Goal: Task Accomplishment & Management: Use online tool/utility

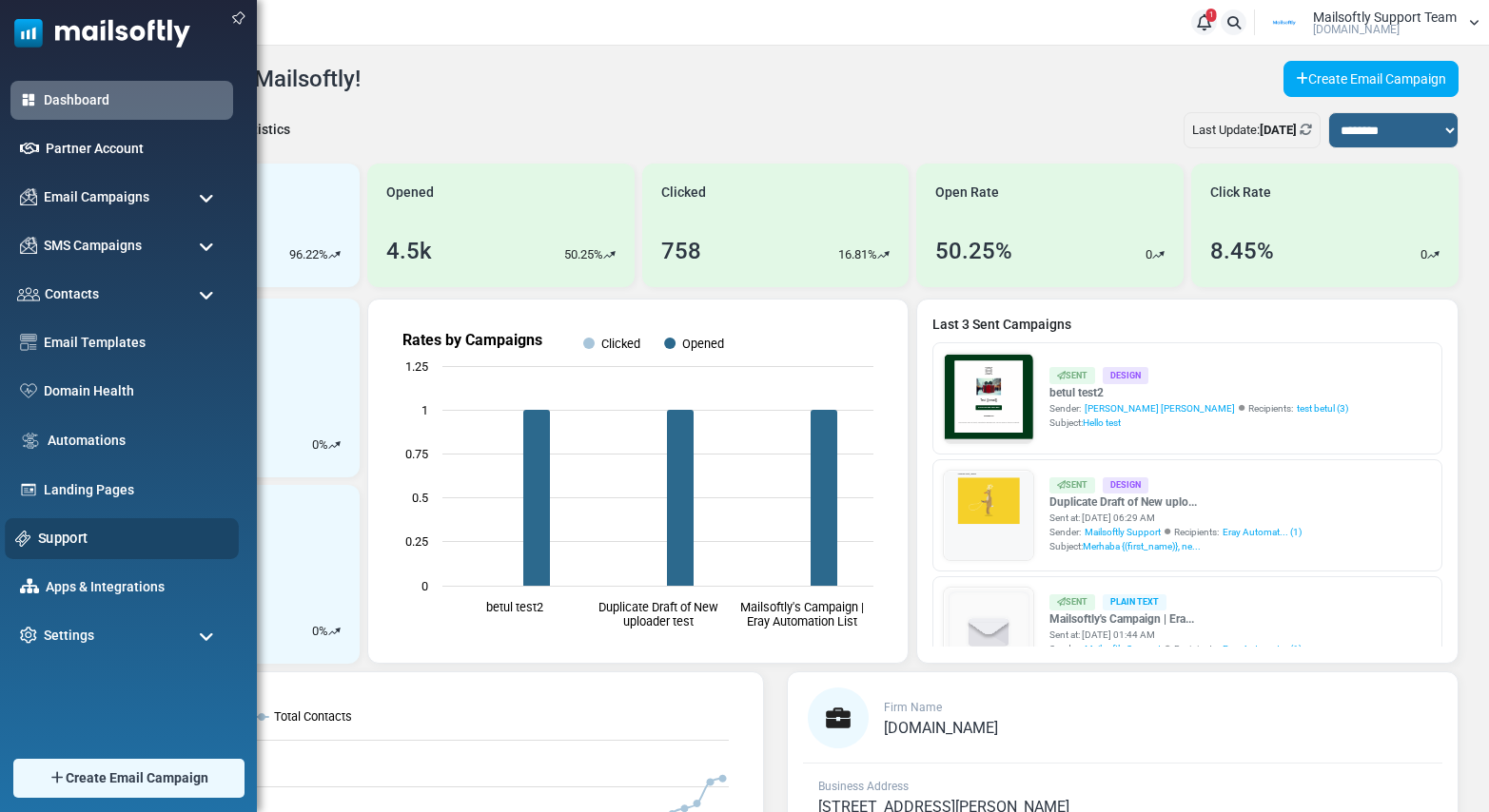
click at [63, 530] on link "Support" at bounding box center [134, 538] width 191 height 21
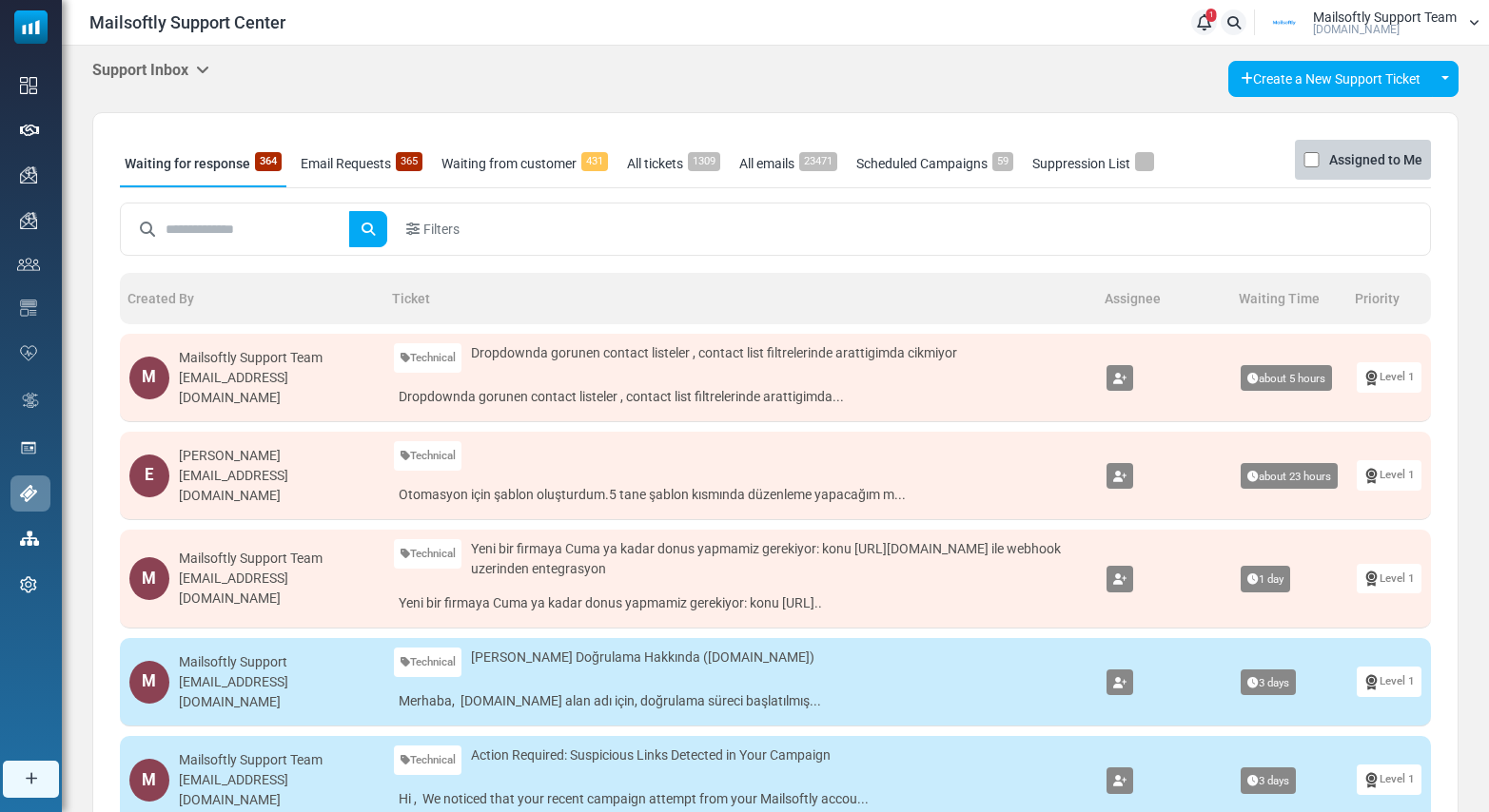
click at [369, 158] on link "Email Requests 365" at bounding box center [361, 163] width 132 height 47
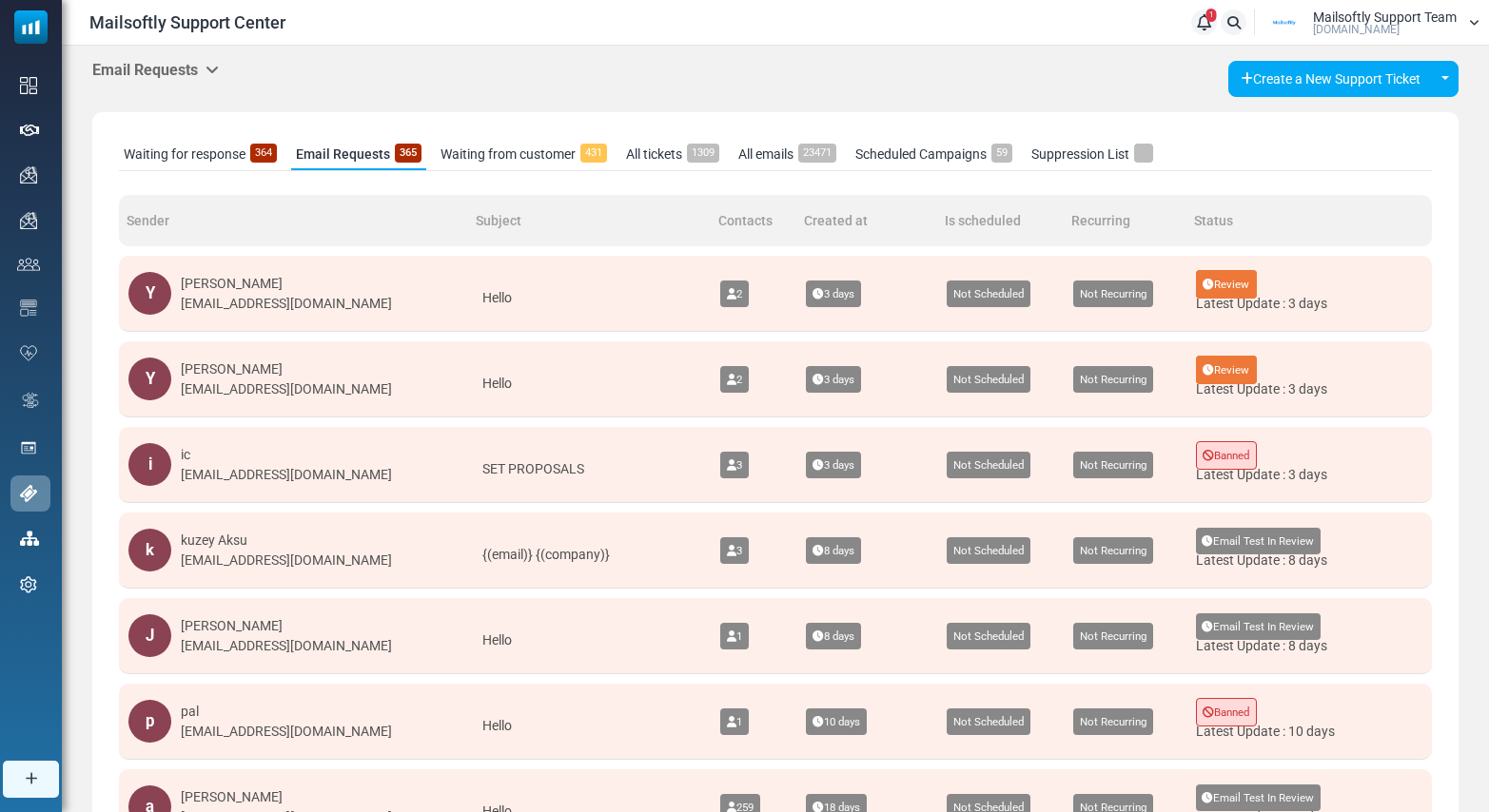
click at [778, 156] on link "All emails 23471" at bounding box center [787, 154] width 107 height 31
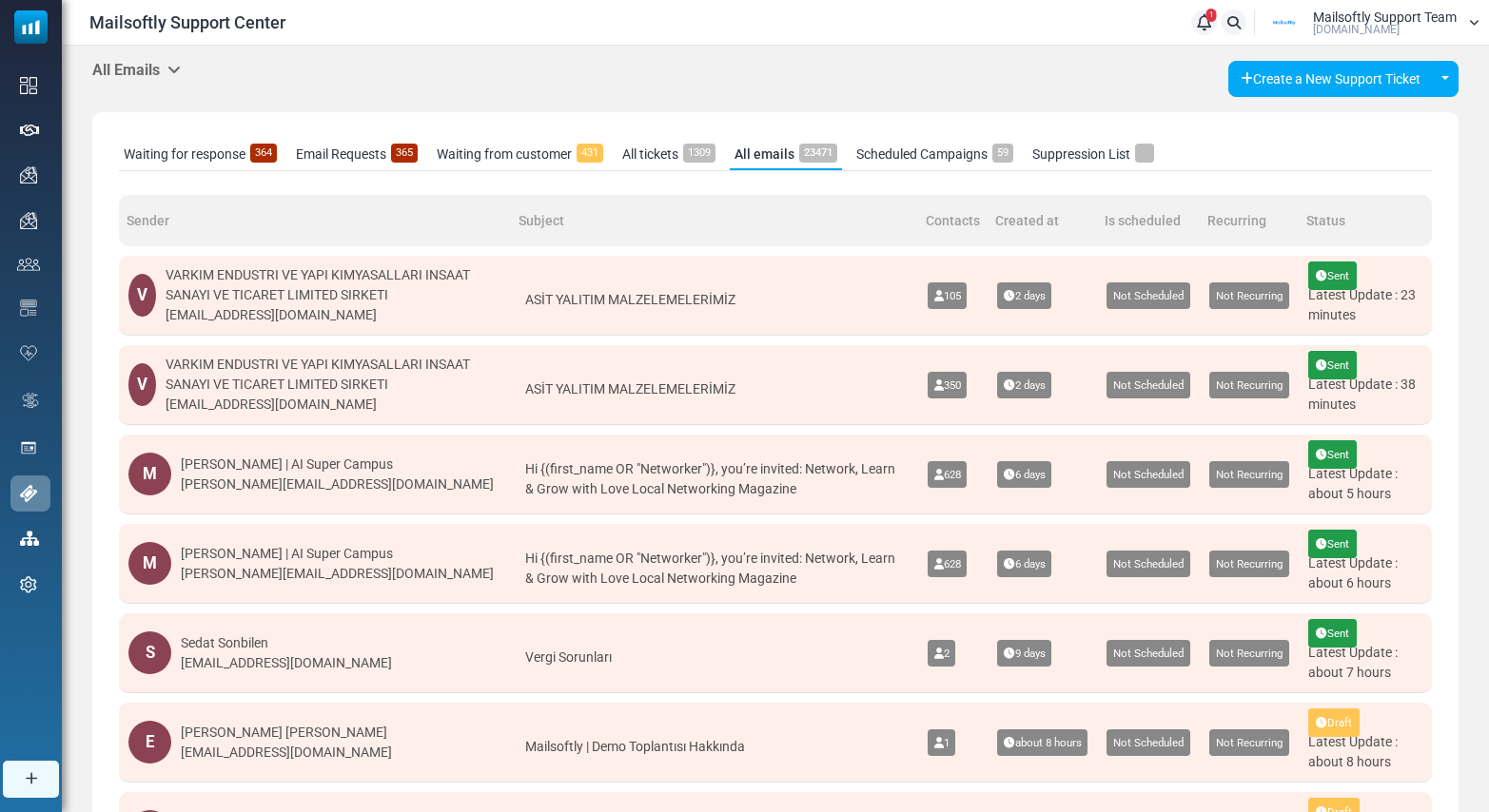
click at [0, 0] on link "Support" at bounding box center [0, 0] width 0 height 0
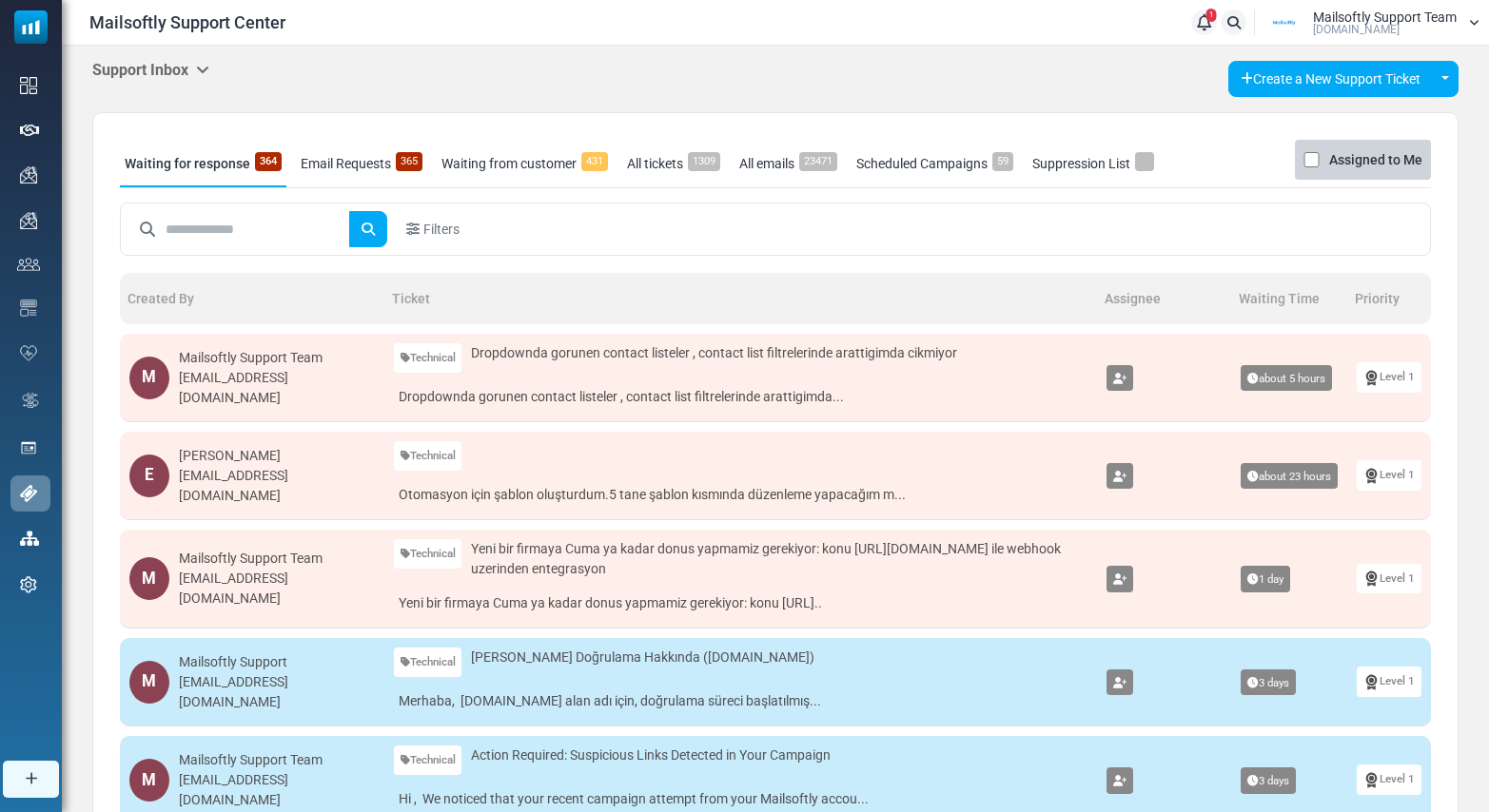
click at [203, 79] on div "Support Inbox Support Inbox User Dashboard Control Panel App Announcements Iden…" at bounding box center [150, 71] width 117 height 20
click at [204, 67] on icon at bounding box center [203, 69] width 14 height 15
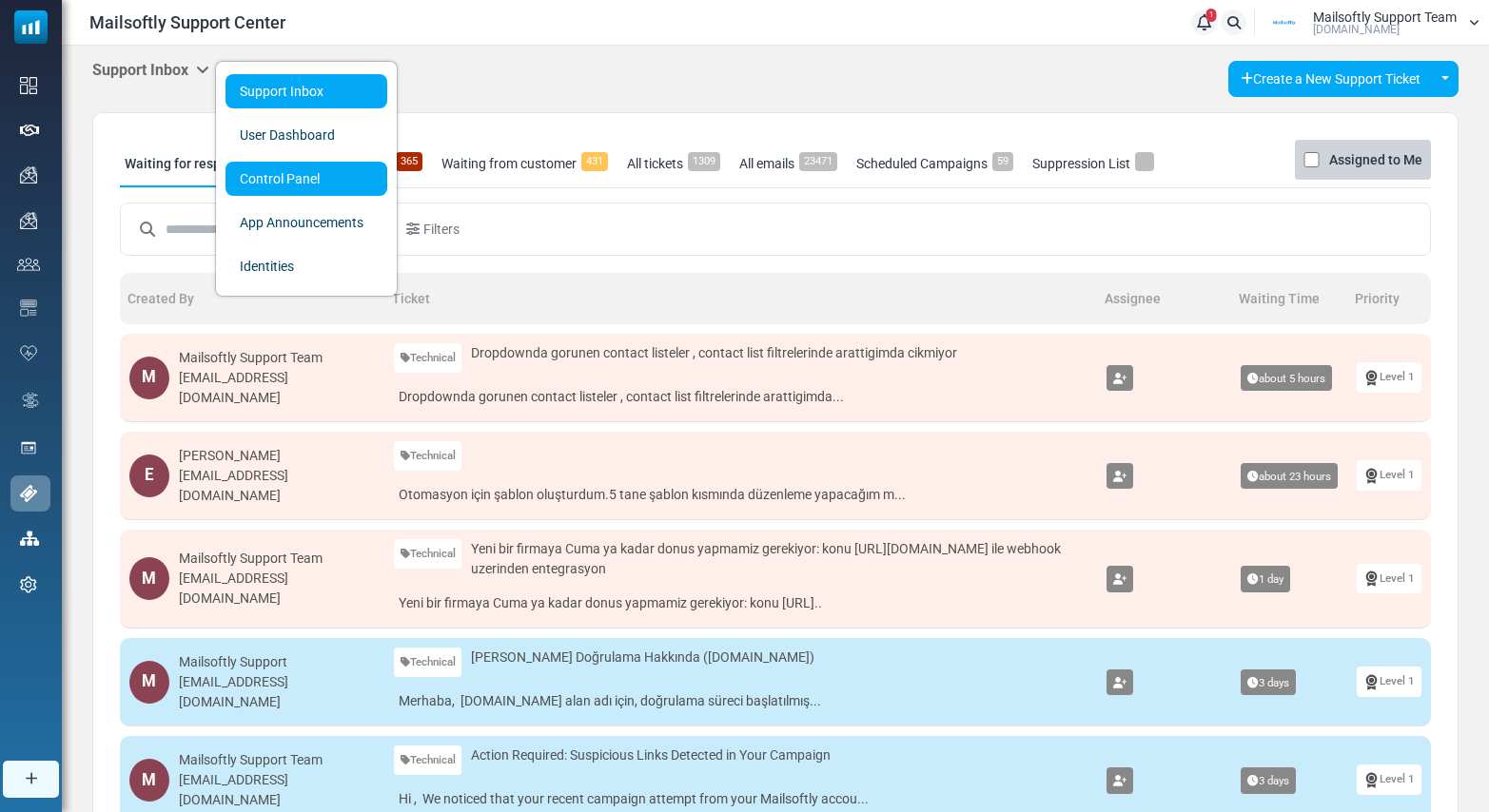
click at [313, 186] on link "Control Panel" at bounding box center [306, 179] width 162 height 34
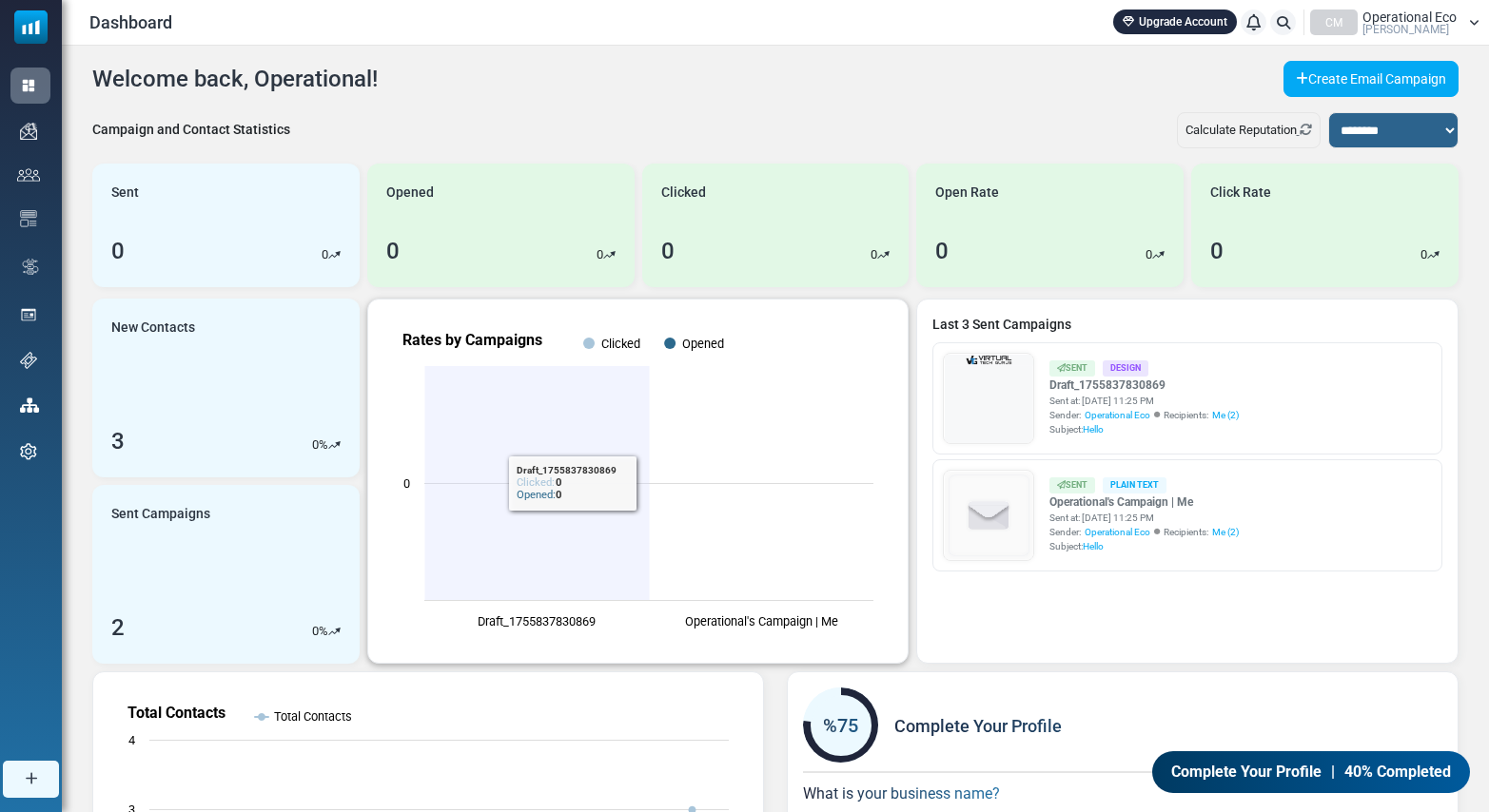
scroll to position [4, 0]
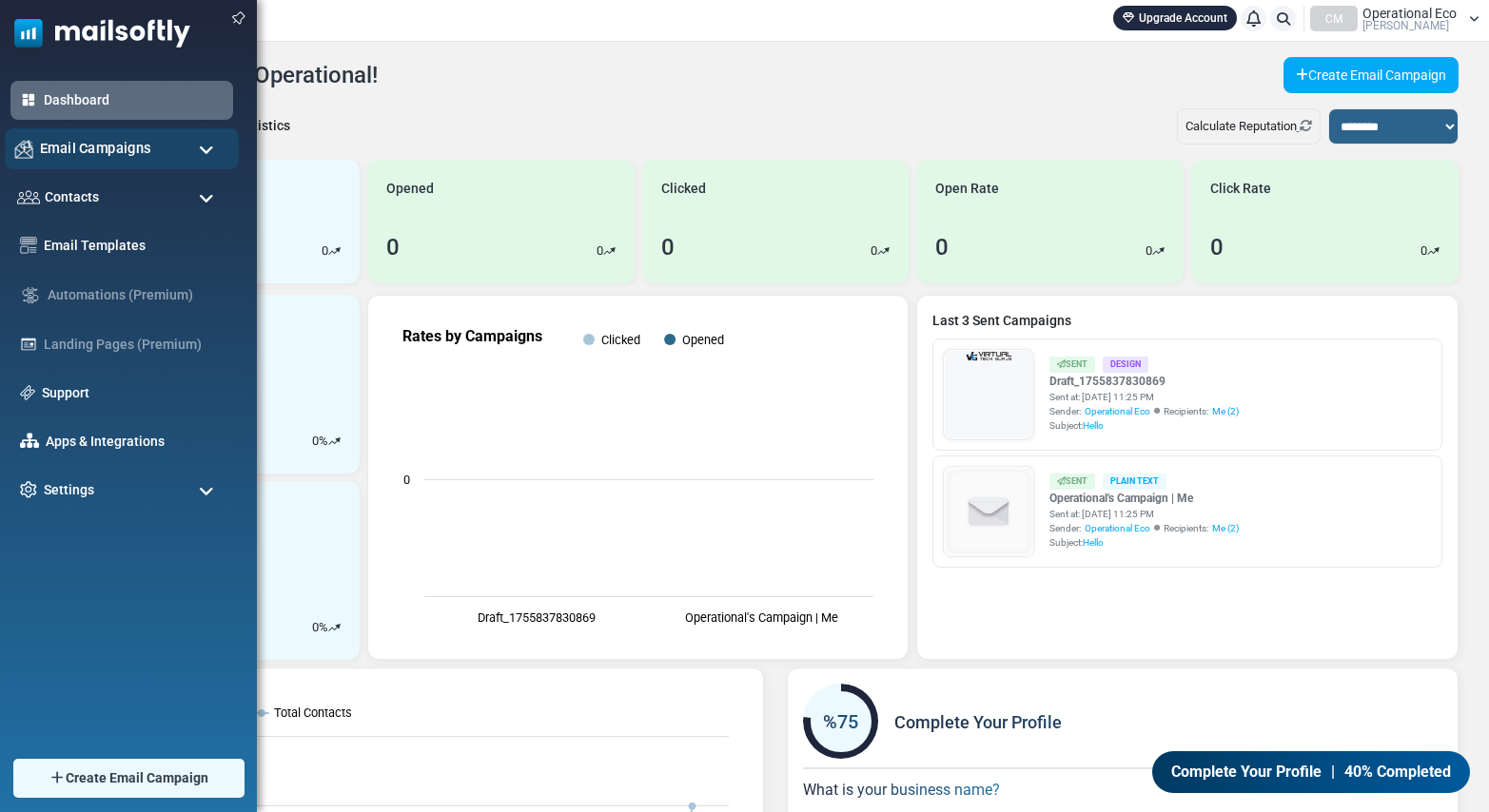
click at [100, 152] on span "Email Campaigns" at bounding box center [95, 147] width 111 height 21
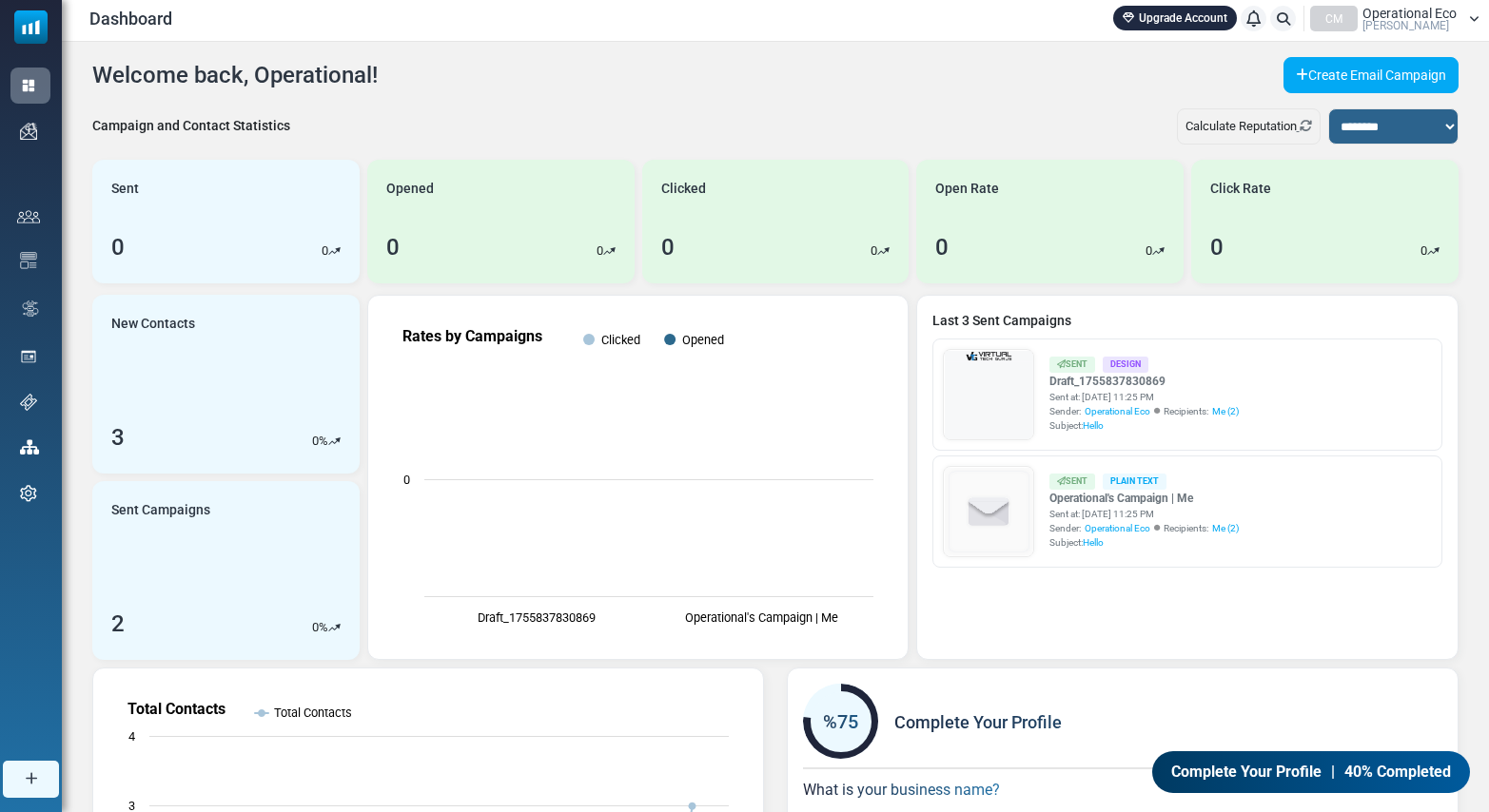
click at [0, 0] on link "Campaigns" at bounding box center [0, 0] width 0 height 0
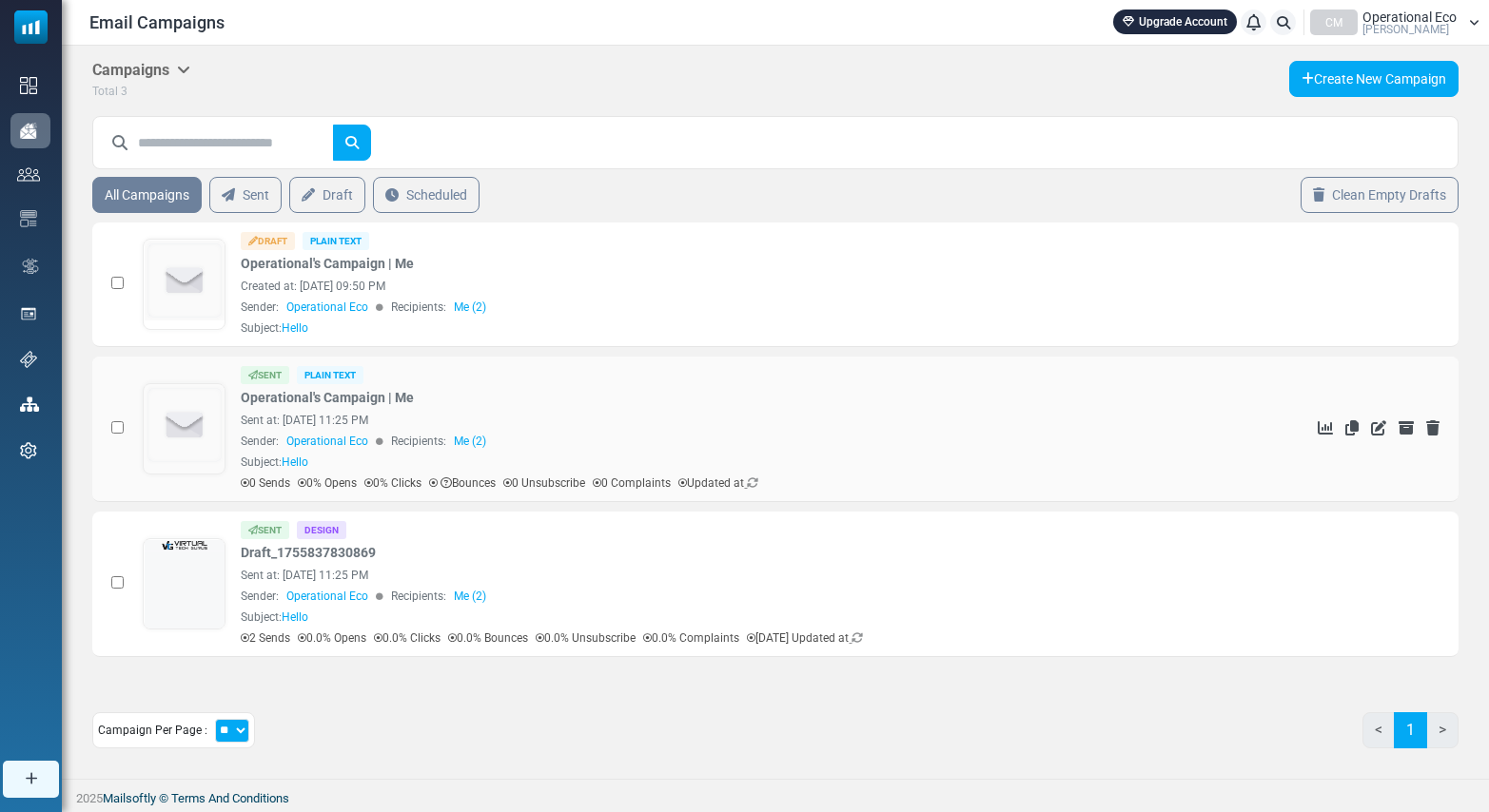
click at [199, 441] on img at bounding box center [185, 425] width 81 height 81
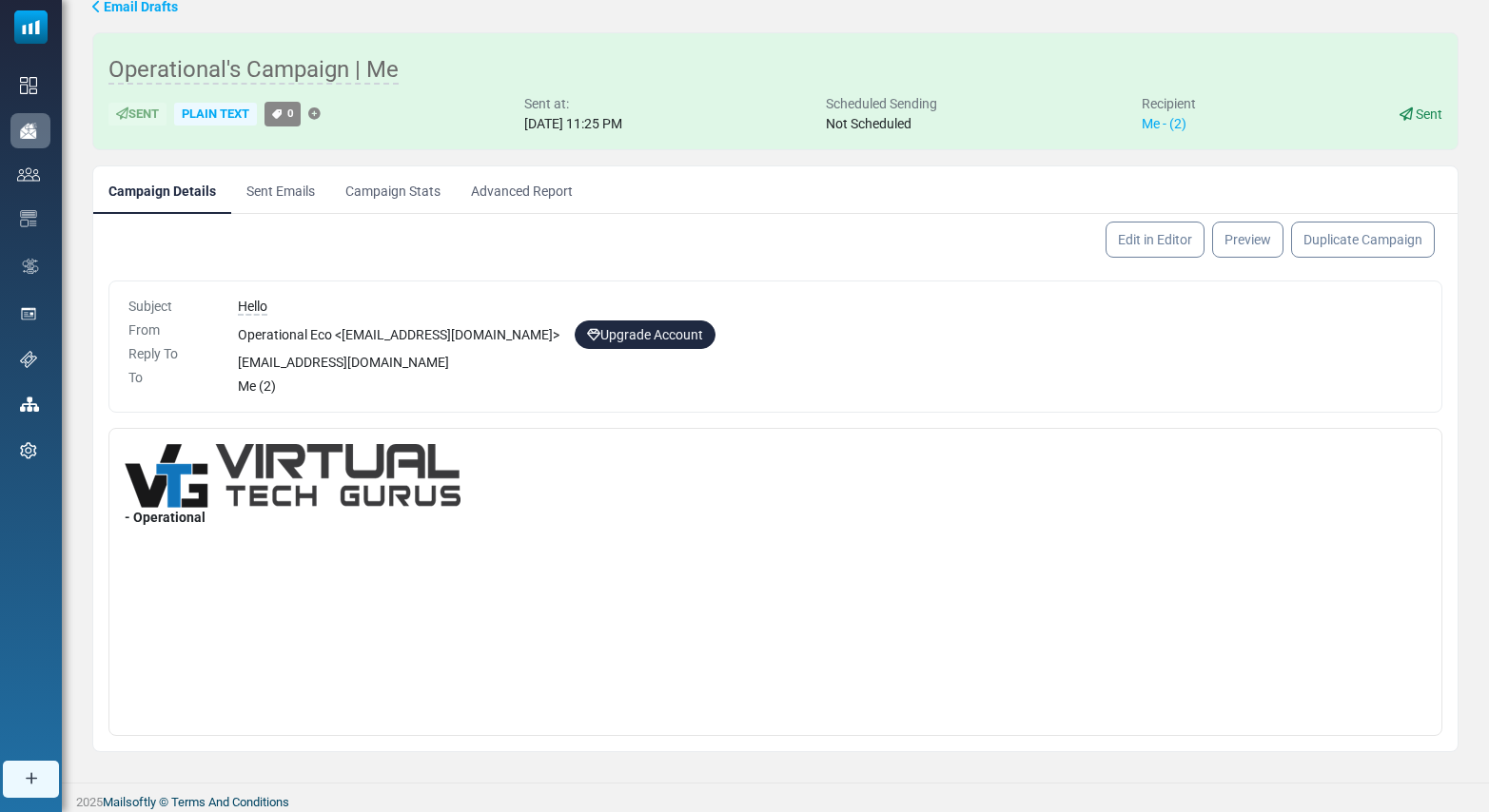
scroll to position [68, 0]
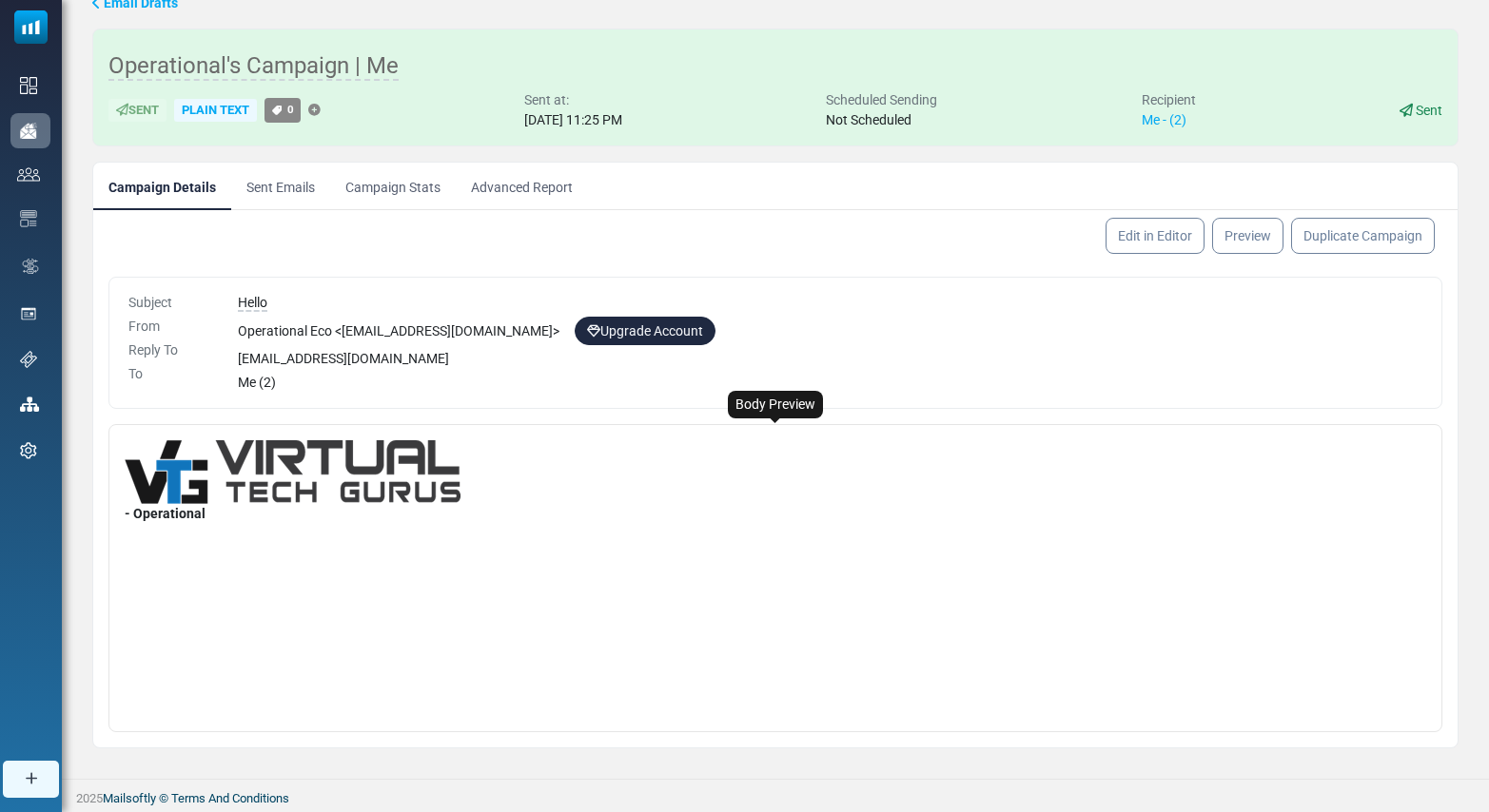
click at [212, 489] on img at bounding box center [293, 471] width 336 height 64
click at [137, 489] on img at bounding box center [293, 471] width 336 height 64
drag, startPoint x: 245, startPoint y: 470, endPoint x: 264, endPoint y: 472, distance: 19.1
click at [245, 470] on img at bounding box center [293, 471] width 336 height 64
click at [119, 8] on span "Email Drafts" at bounding box center [141, 2] width 75 height 15
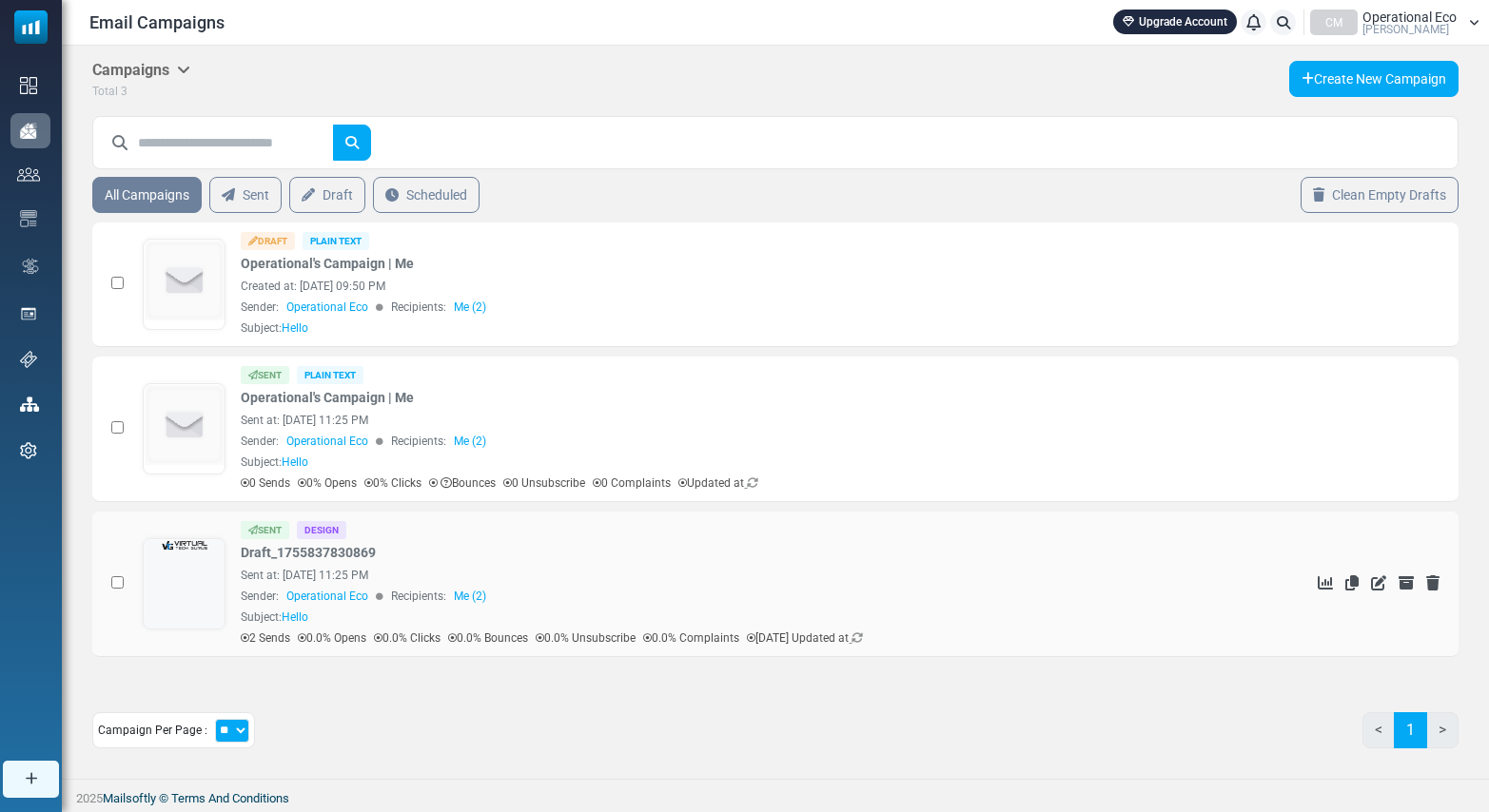
click at [467, 595] on link "Me (2)" at bounding box center [469, 596] width 32 height 17
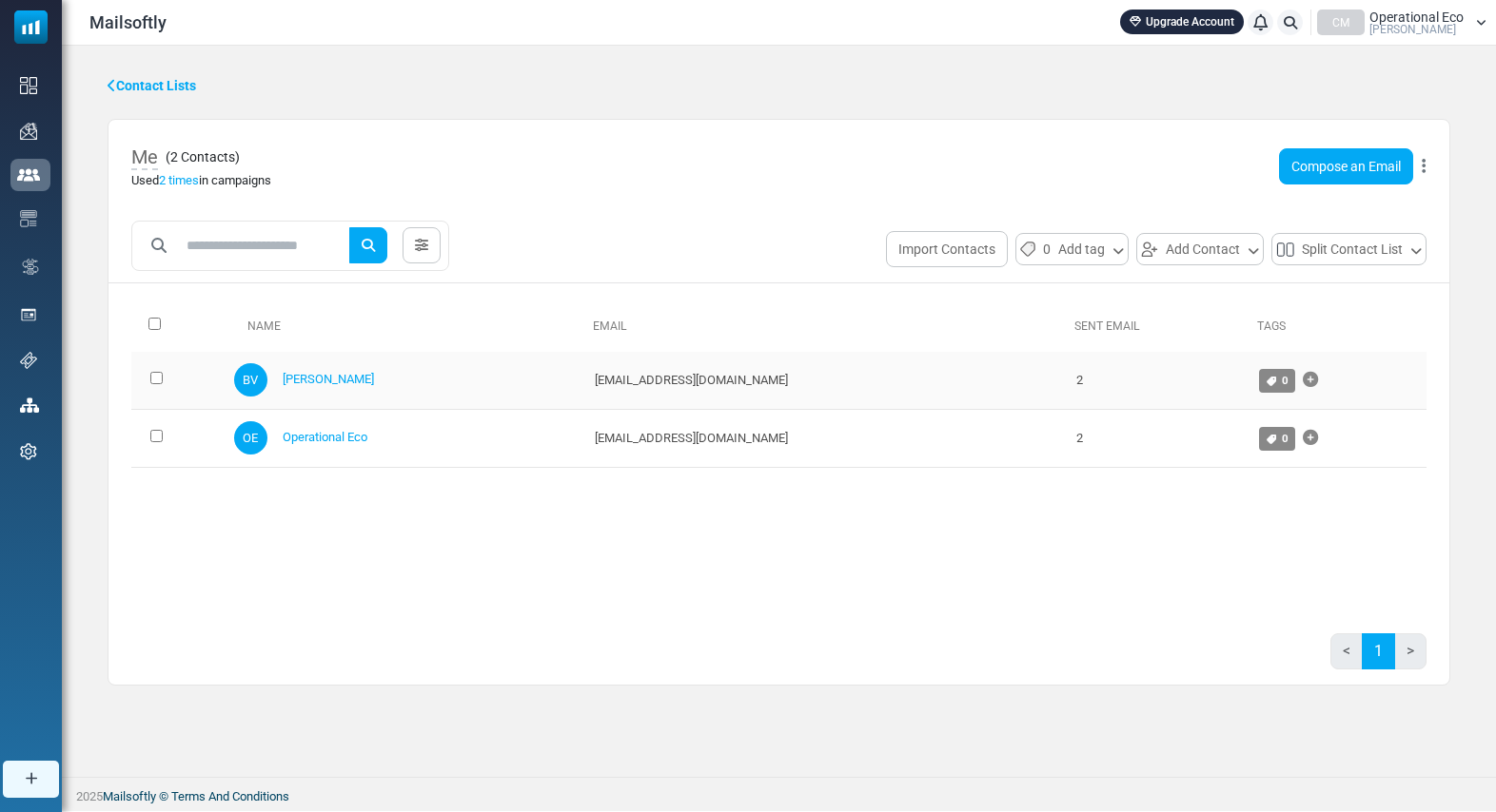
drag, startPoint x: 788, startPoint y: 377, endPoint x: 650, endPoint y: 391, distance: 138.7
click at [650, 391] on td "[EMAIL_ADDRESS][DOMAIN_NAME]" at bounding box center [826, 380] width 481 height 58
copy td "[DOMAIN_NAME]"
